Goal: Transaction & Acquisition: Purchase product/service

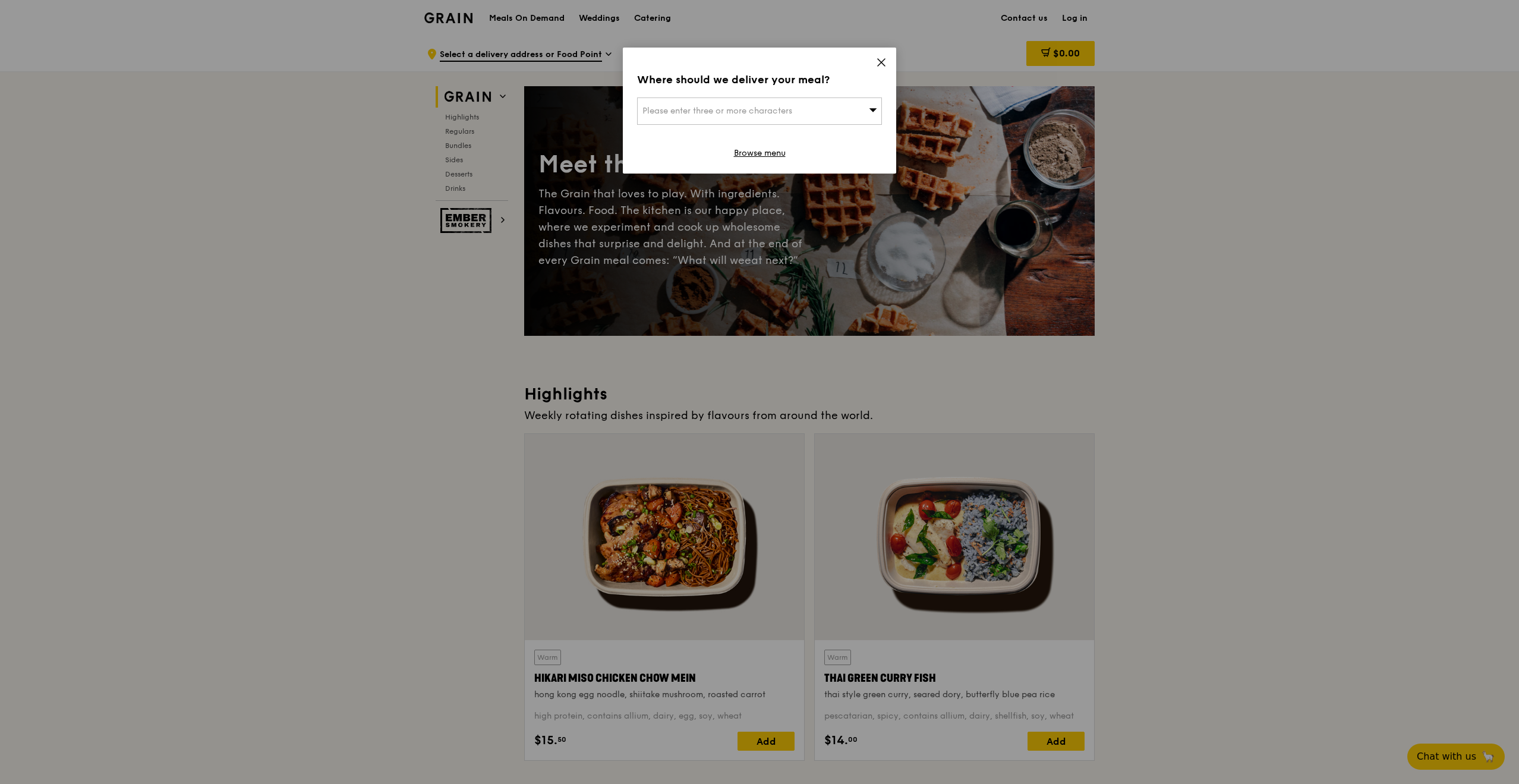
click at [881, 59] on icon at bounding box center [882, 63] width 11 height 11
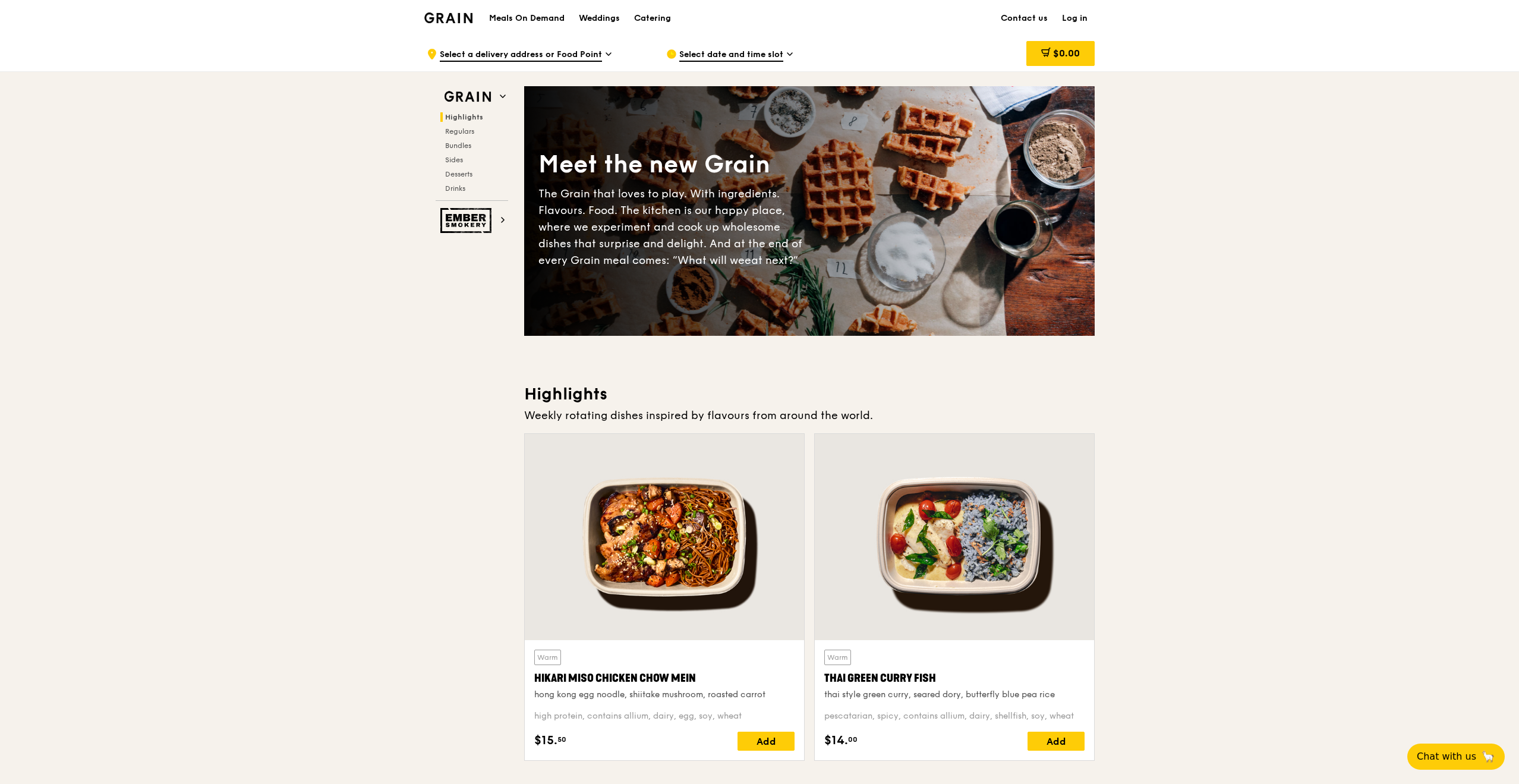
click at [521, 16] on h1 "Meals On Demand" at bounding box center [527, 18] width 75 height 12
click at [530, 17] on h1 "Meals On Demand" at bounding box center [527, 18] width 75 height 12
click at [450, 19] on img at bounding box center [448, 18] width 48 height 11
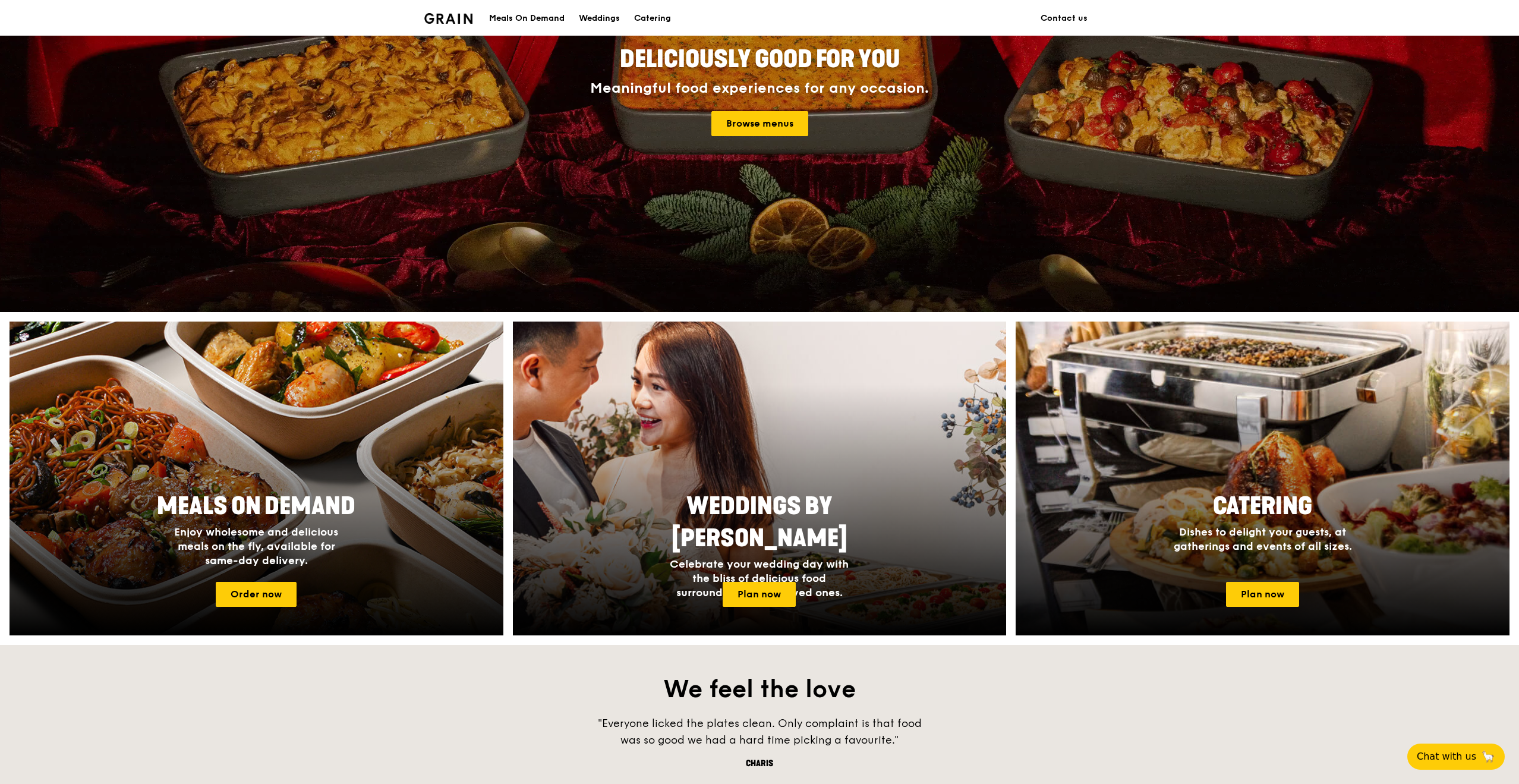
scroll to position [179, 0]
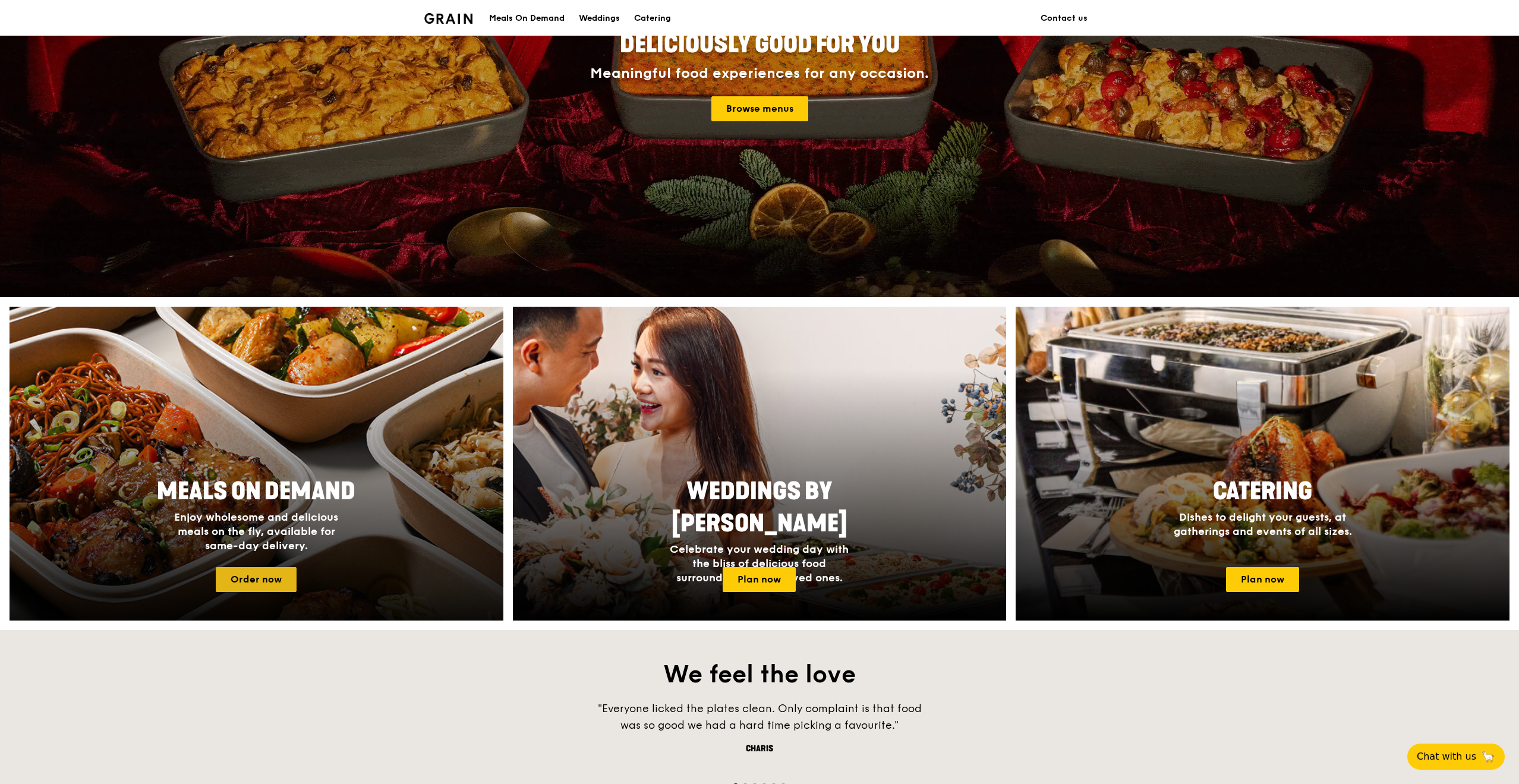
click at [261, 586] on link "Order now" at bounding box center [256, 579] width 81 height 25
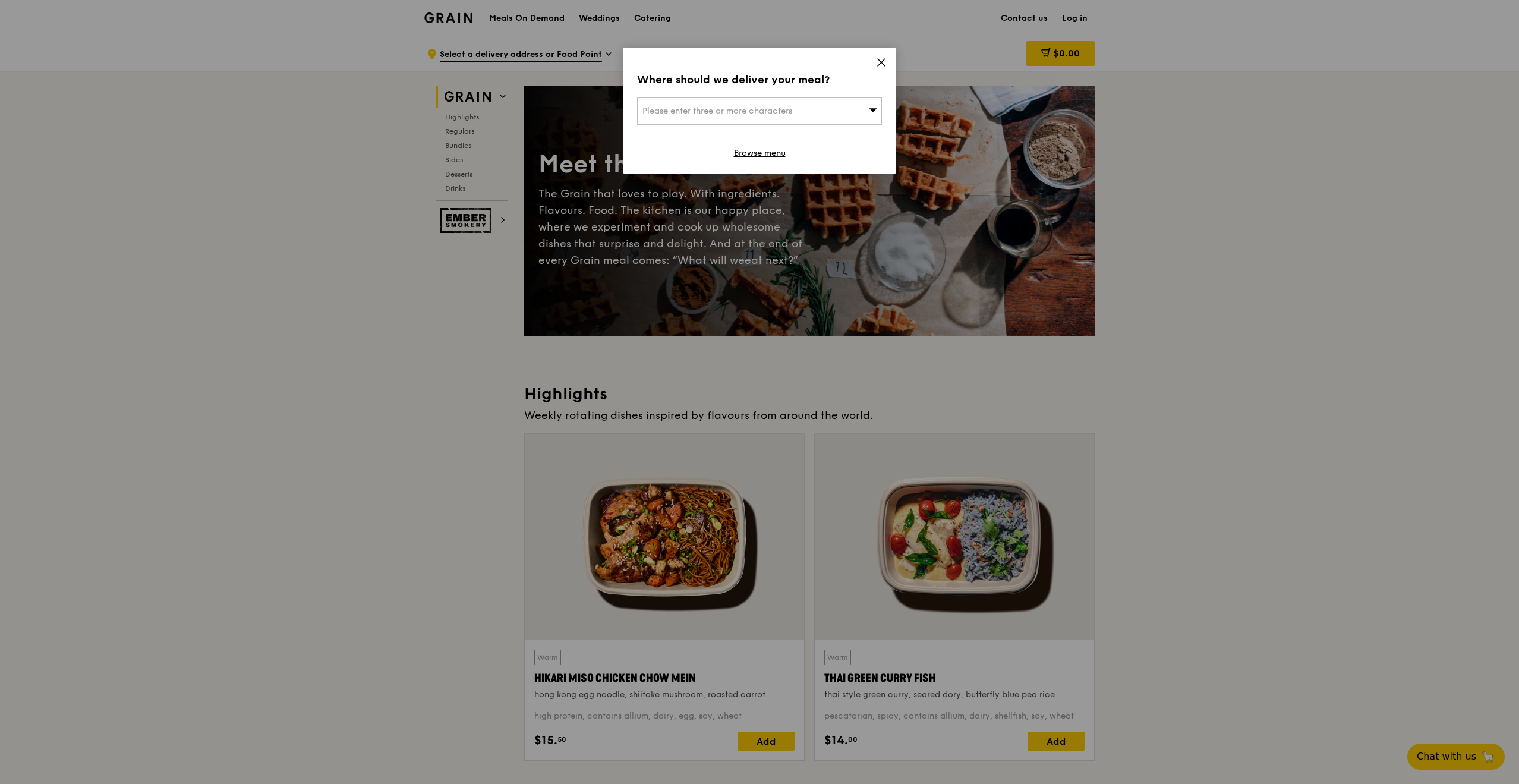
click at [879, 61] on icon at bounding box center [882, 63] width 7 height 7
